Goal: Information Seeking & Learning: Learn about a topic

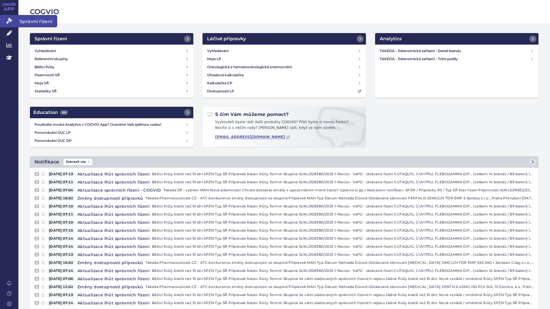
click at [8, 22] on icon at bounding box center [9, 21] width 6 height 6
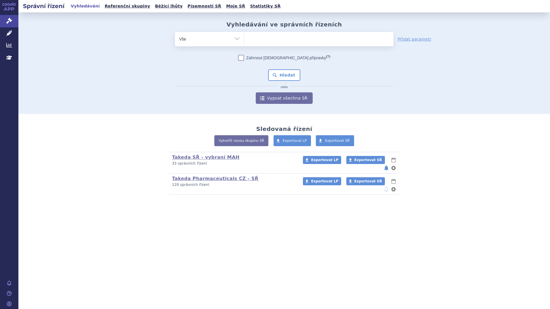
click at [276, 38] on ul at bounding box center [318, 38] width 149 height 12
click at [244, 38] on select at bounding box center [244, 39] width 0 height 14
type input "me"
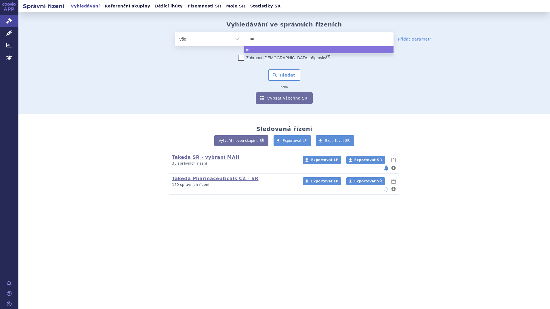
type input "med"
type input "media"
type input "mediat"
type input "mediatel"
type input "mediately"
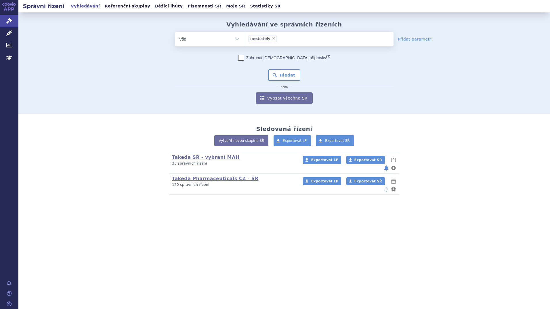
select select "mediately"
click at [282, 79] on button "Hledat" at bounding box center [284, 75] width 33 height 12
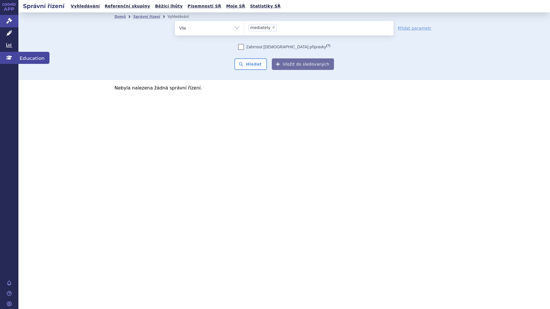
click at [9, 55] on icon at bounding box center [9, 58] width 6 height 6
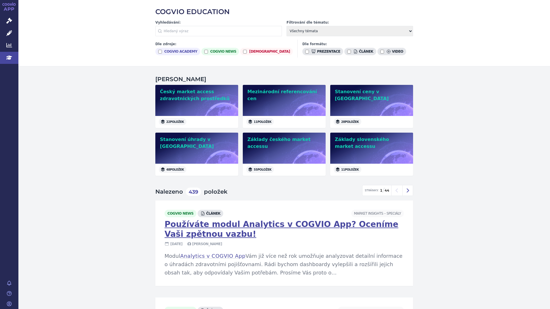
click at [11, 6] on link "APP" at bounding box center [9, 7] width 18 height 15
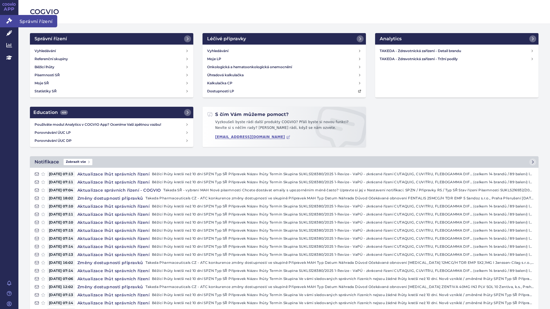
click at [9, 23] on icon at bounding box center [9, 21] width 6 height 6
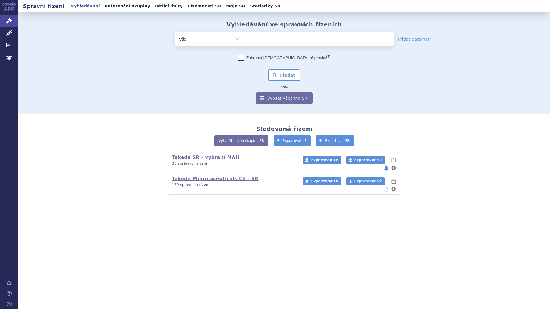
click at [264, 41] on ul at bounding box center [318, 38] width 149 height 12
click at [244, 41] on select at bounding box center [244, 39] width 0 height 14
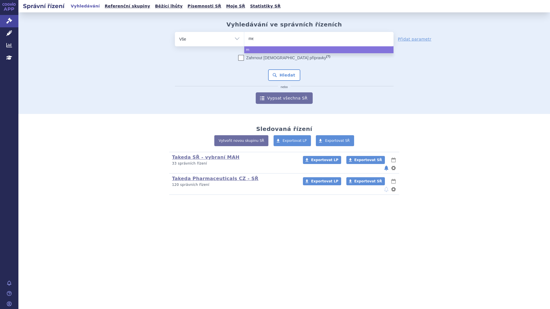
type input "medi"
type input "media"
type input "mediate"
type input "mediatel"
type input "mediately"
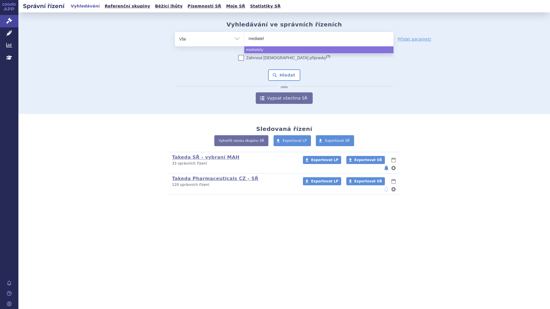
type input "mediate"
type input "media"
type input "medi"
type input "me"
type input "m"
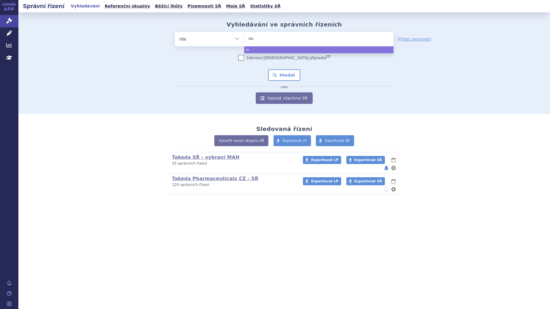
type input "mod"
type input "modra"
type input "modra ja"
type input "modra jago"
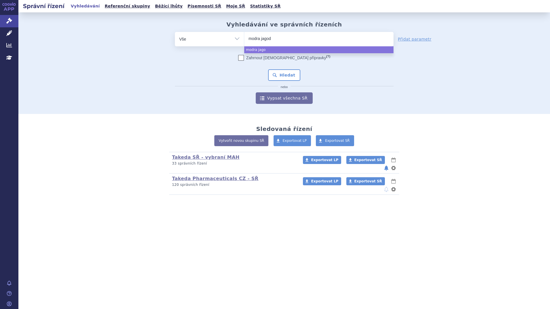
type input "modra jagoda"
select select "modra jagoda"
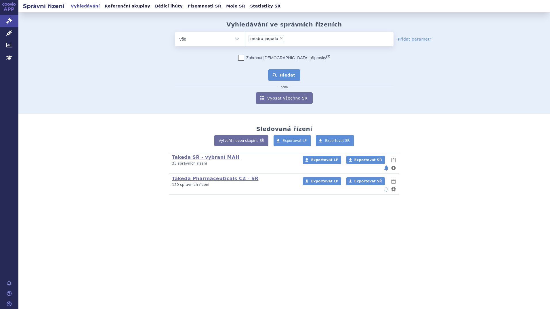
click at [281, 73] on button "Hledat" at bounding box center [284, 75] width 33 height 12
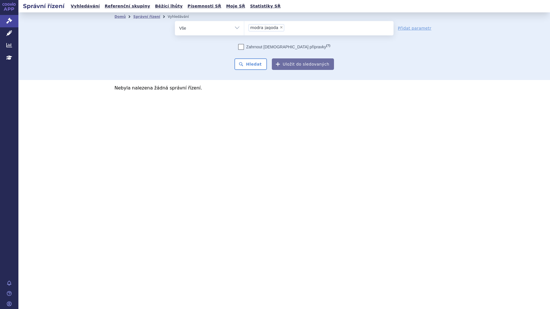
click at [214, 31] on select "Vše Spisová značka Typ SŘ Přípravek/SUKL kód Účastník/Držitel" at bounding box center [209, 27] width 69 height 13
click at [416, 45] on div "odstranit Vše Spisová značka Typ SŘ" at bounding box center [285, 45] width 340 height 49
click at [8, 5] on icon at bounding box center [9, 3] width 14 height 3
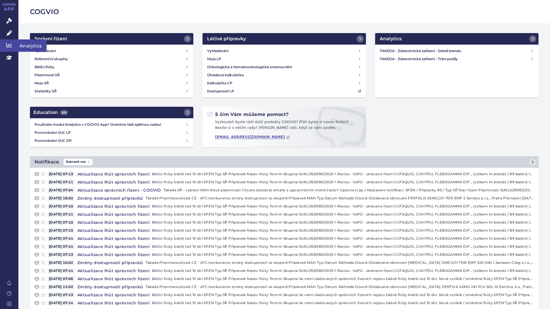
click at [10, 46] on icon at bounding box center [9, 45] width 6 height 6
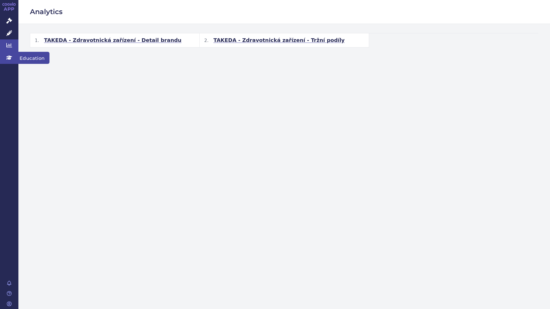
click at [7, 62] on link "Education" at bounding box center [9, 58] width 18 height 12
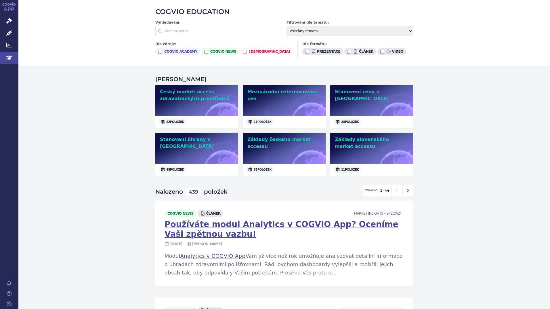
click at [191, 30] on input "text" at bounding box center [218, 31] width 127 height 10
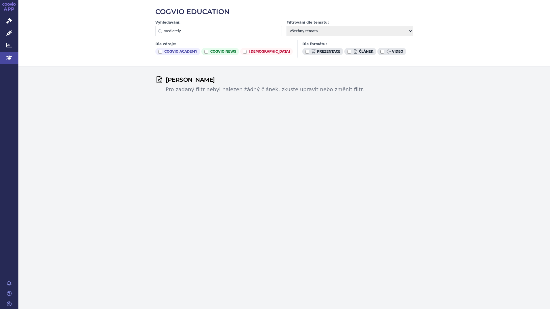
click at [192, 30] on input "mediately" at bounding box center [218, 31] width 127 height 10
click at [193, 29] on input "mediately" at bounding box center [218, 31] width 127 height 10
type input "modra jagoda"
